Goal: Information Seeking & Learning: Find specific fact

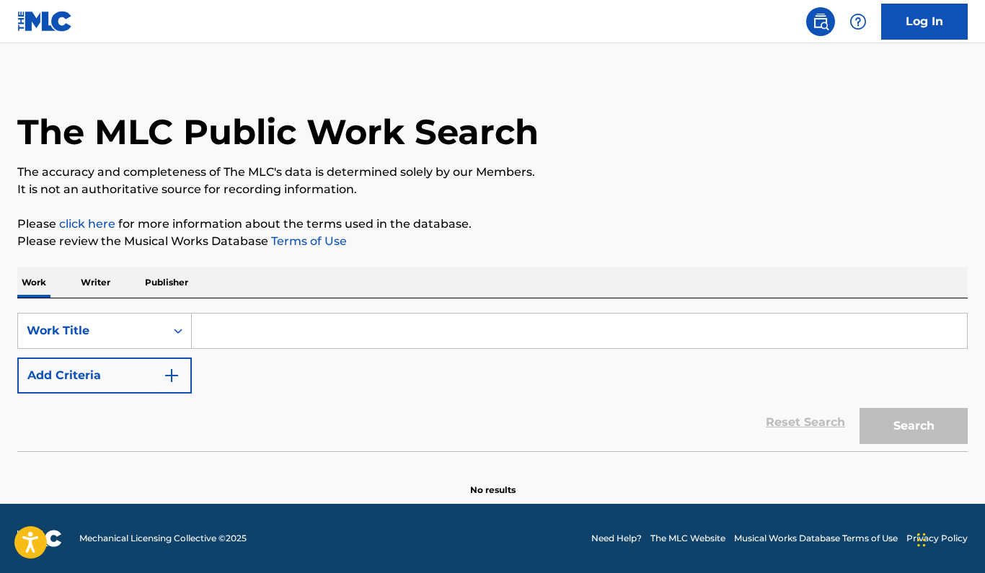
scroll to position [8, 0]
click at [244, 334] on input "Search Form" at bounding box center [579, 331] width 775 height 35
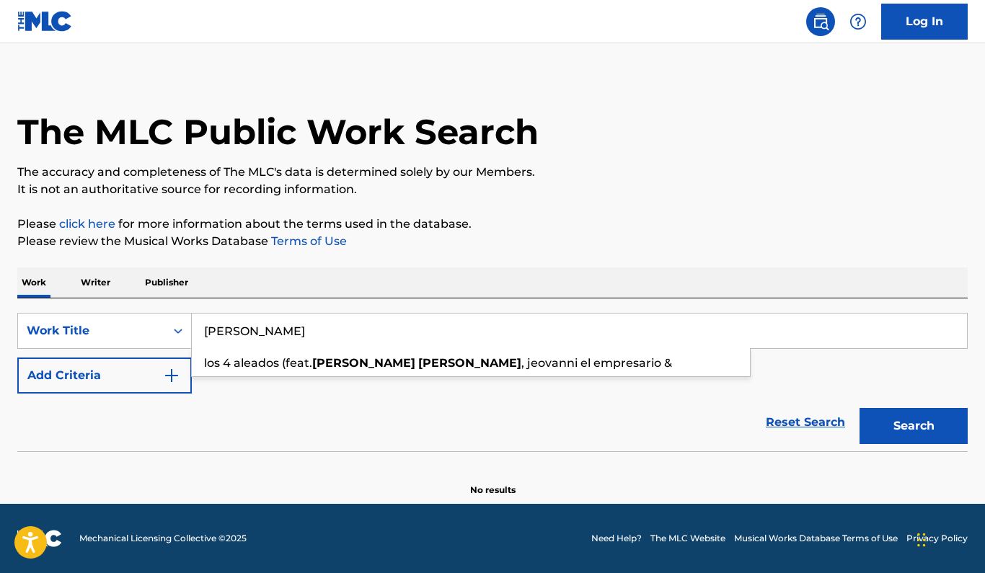
type input "[PERSON_NAME]"
click at [913, 426] on button "Search" at bounding box center [913, 426] width 108 height 36
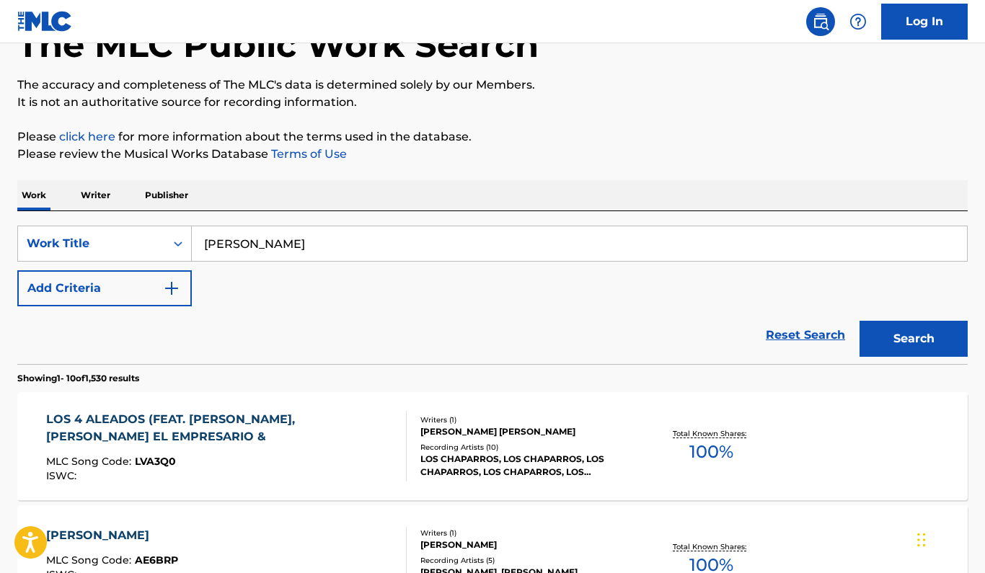
scroll to position [94, 0]
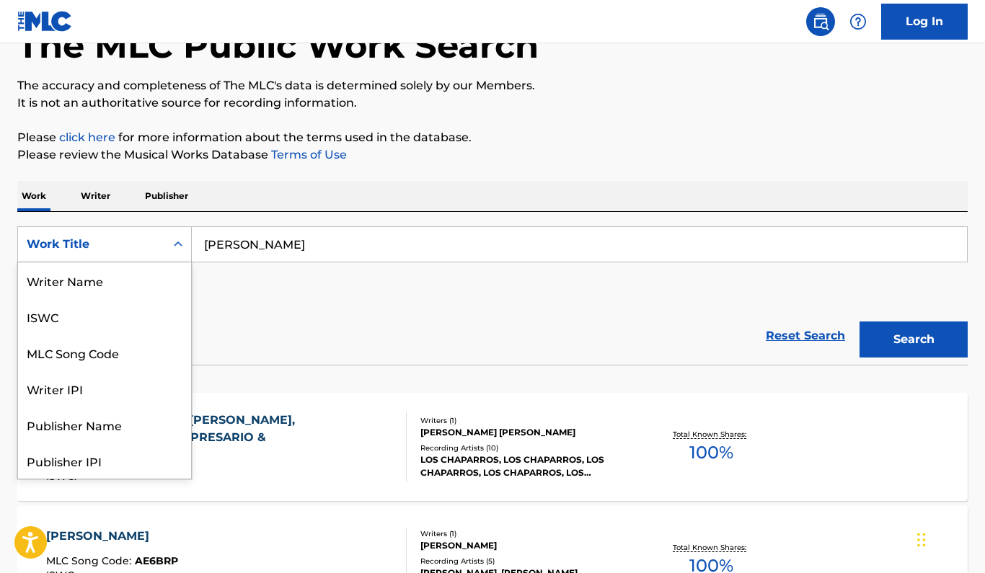
click at [143, 241] on div "Work Title" at bounding box center [92, 244] width 130 height 17
click at [100, 200] on p "Writer" at bounding box center [95, 196] width 38 height 30
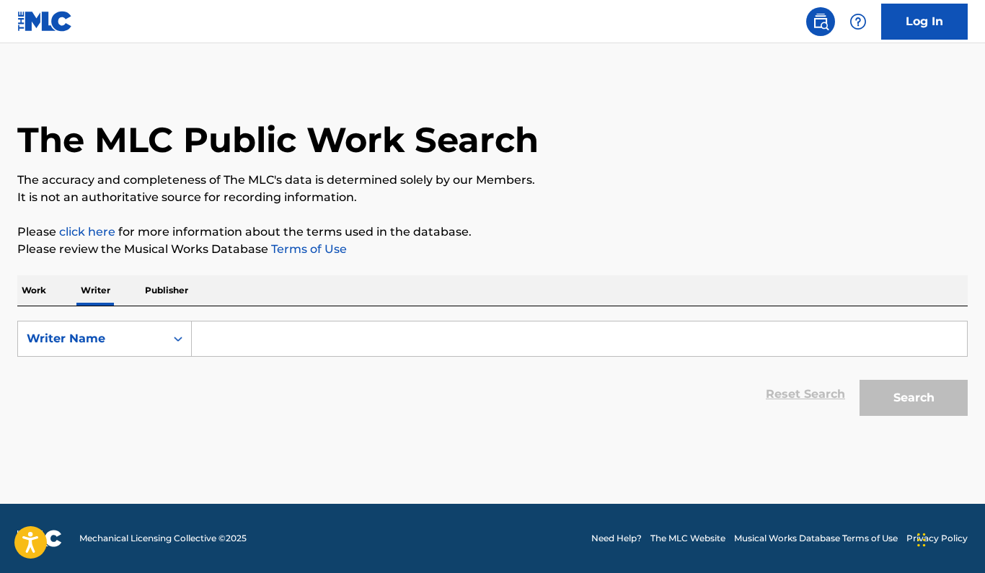
click at [273, 344] on input "Search Form" at bounding box center [579, 339] width 775 height 35
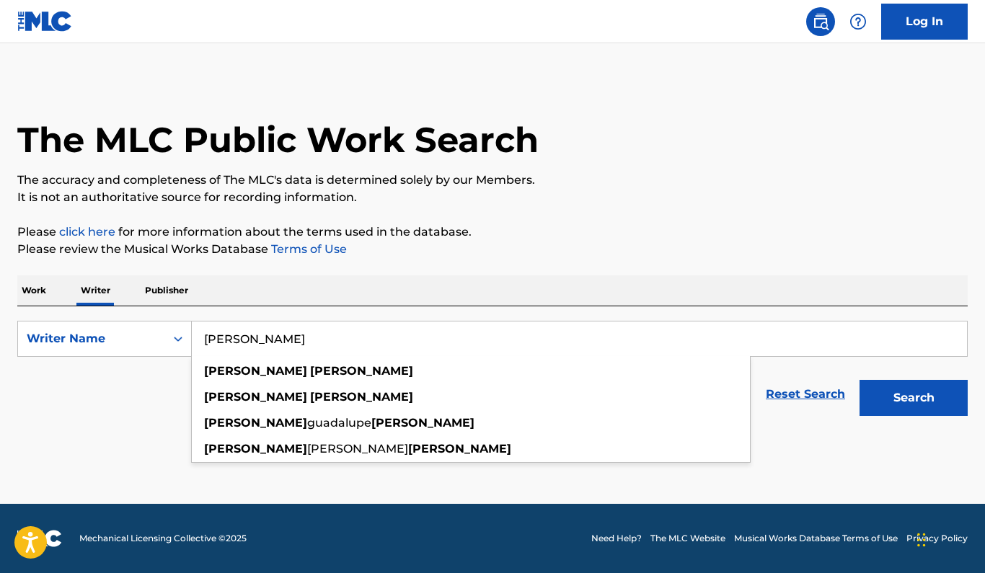
type input "[PERSON_NAME]"
click at [913, 398] on button "Search" at bounding box center [913, 398] width 108 height 36
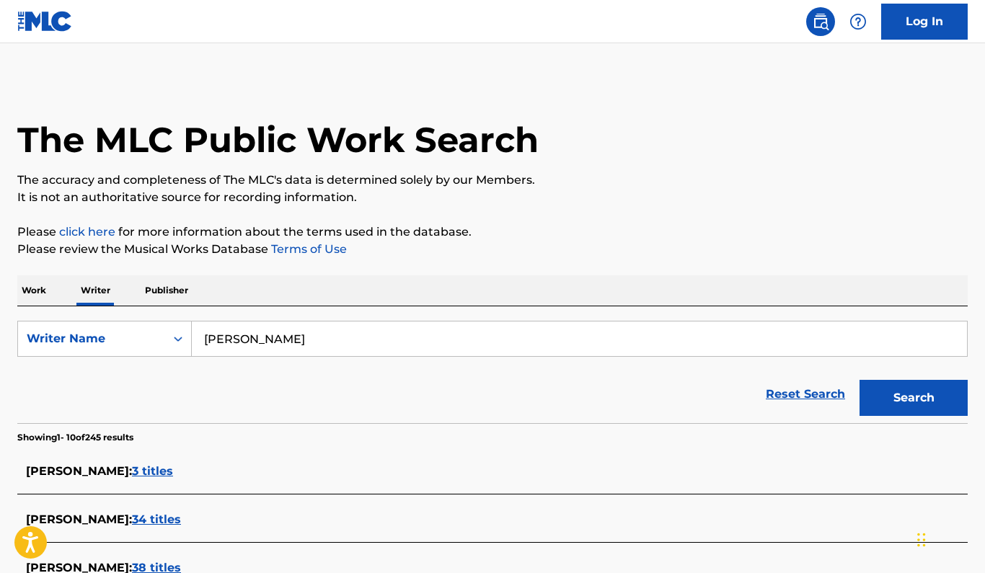
click at [66, 28] on img at bounding box center [45, 21] width 56 height 21
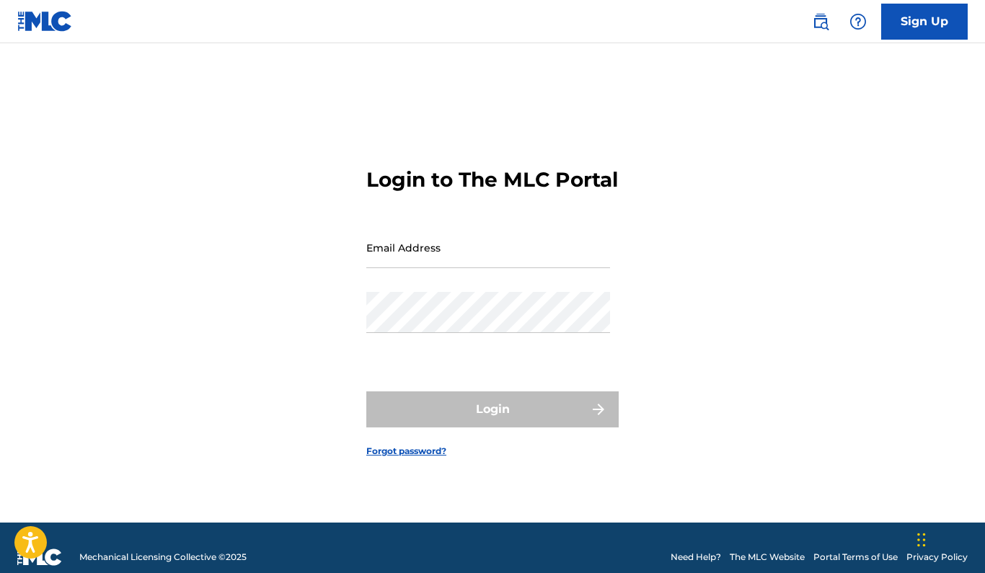
click at [32, 27] on img at bounding box center [45, 21] width 56 height 21
